Goal: Information Seeking & Learning: Learn about a topic

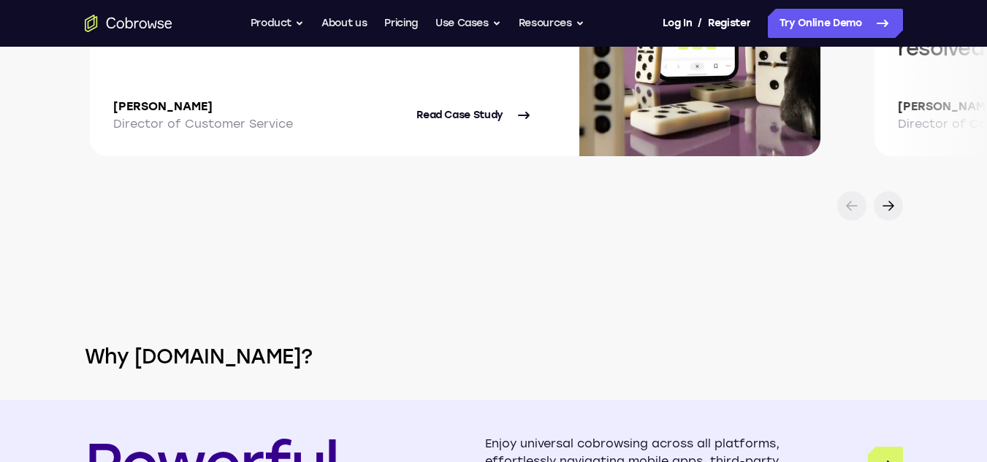
scroll to position [2934, 0]
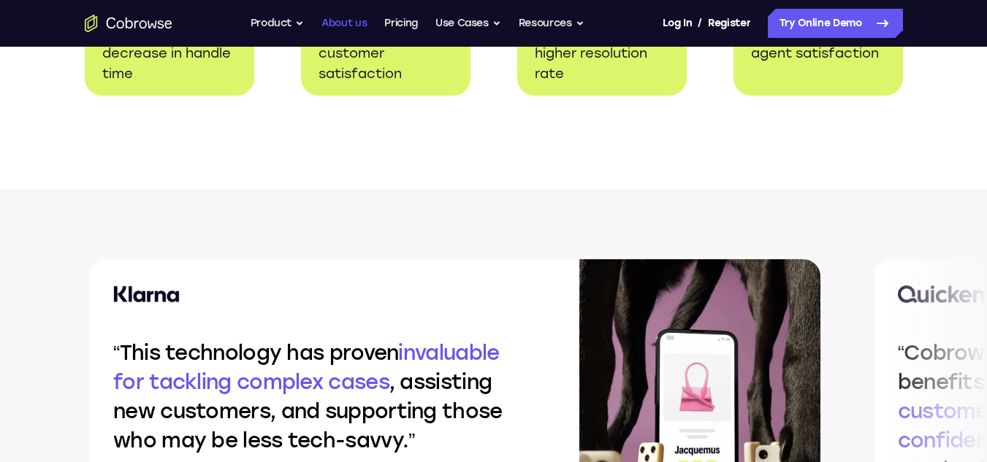
click at [340, 14] on link "About us" at bounding box center [343, 23] width 45 height 29
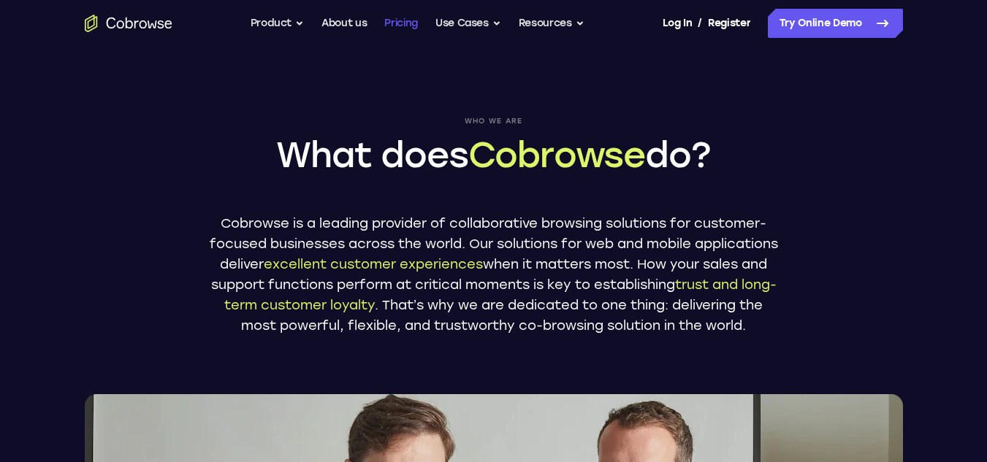
click at [404, 21] on link "Pricing" at bounding box center [401, 23] width 34 height 29
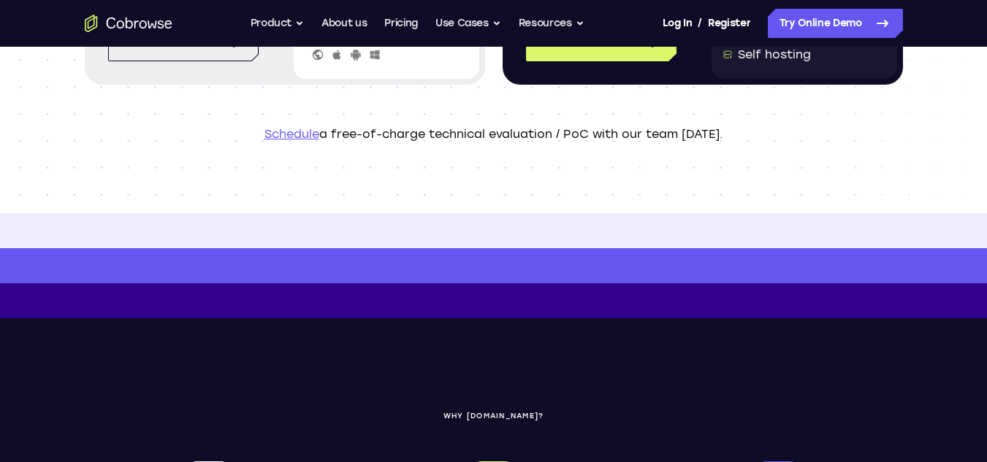
scroll to position [438, 0]
